Goal: Check status: Check status

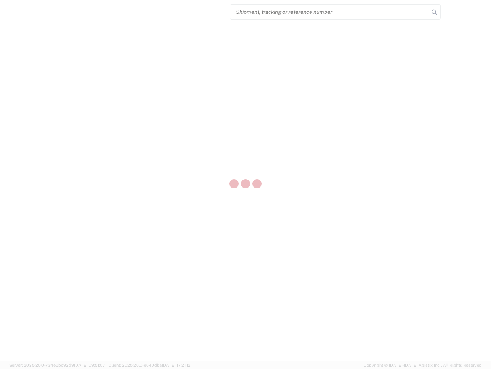
select select "US"
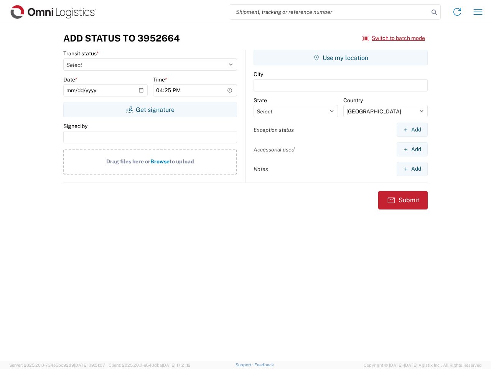
click at [330, 12] on input "search" at bounding box center [329, 12] width 199 height 15
click at [435, 12] on icon at bounding box center [434, 12] width 11 height 11
click at [458, 12] on icon at bounding box center [458, 12] width 12 height 12
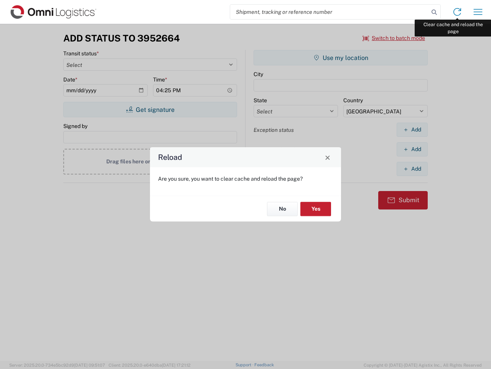
click at [478, 12] on div "Reload Are you sure, you want to clear cache and reload the page? No Yes" at bounding box center [245, 184] width 491 height 369
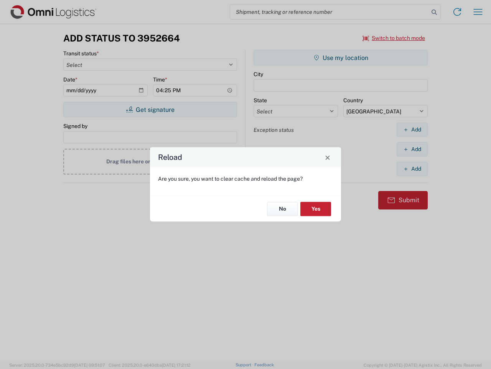
click at [394, 38] on div "Reload Are you sure, you want to clear cache and reload the page? No Yes" at bounding box center [245, 184] width 491 height 369
click at [150, 109] on div "Reload Are you sure, you want to clear cache and reload the page? No Yes" at bounding box center [245, 184] width 491 height 369
click at [341, 58] on div "Reload Are you sure, you want to clear cache and reload the page? No Yes" at bounding box center [245, 184] width 491 height 369
click at [412, 129] on div "Reload Are you sure, you want to clear cache and reload the page? No Yes" at bounding box center [245, 184] width 491 height 369
click at [412, 149] on div "Reload Are you sure, you want to clear cache and reload the page? No Yes" at bounding box center [245, 184] width 491 height 369
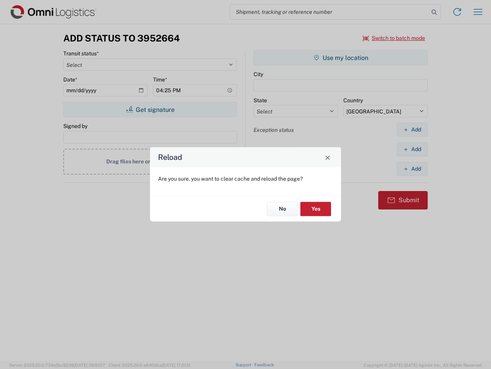
click at [412, 169] on div "Reload Are you sure, you want to clear cache and reload the page? No Yes" at bounding box center [245, 184] width 491 height 369
